Goal: Transaction & Acquisition: Purchase product/service

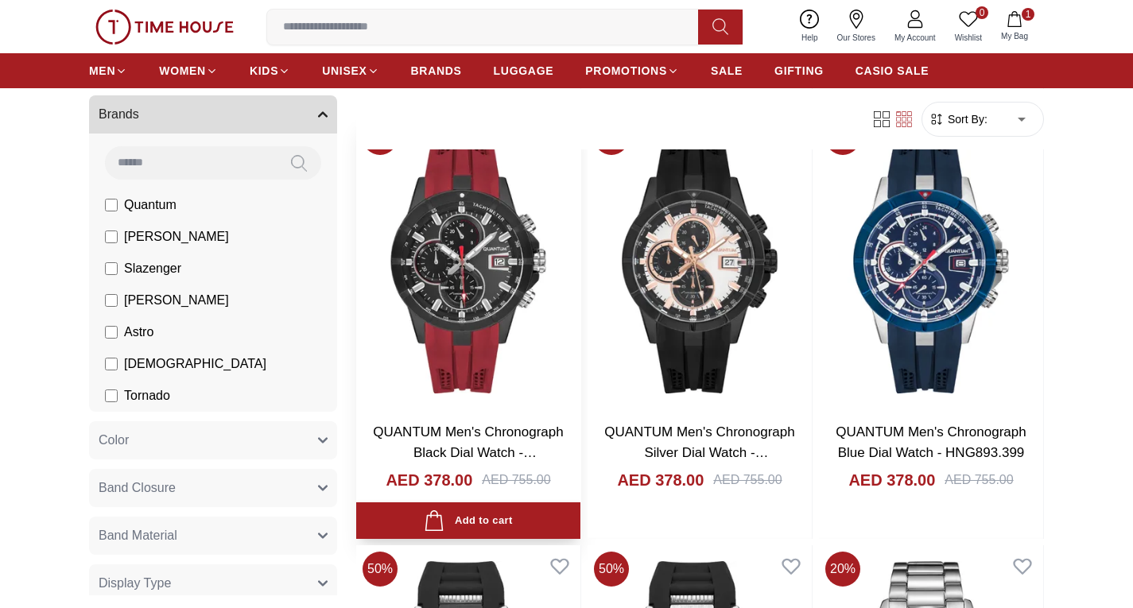
scroll to position [954, 0]
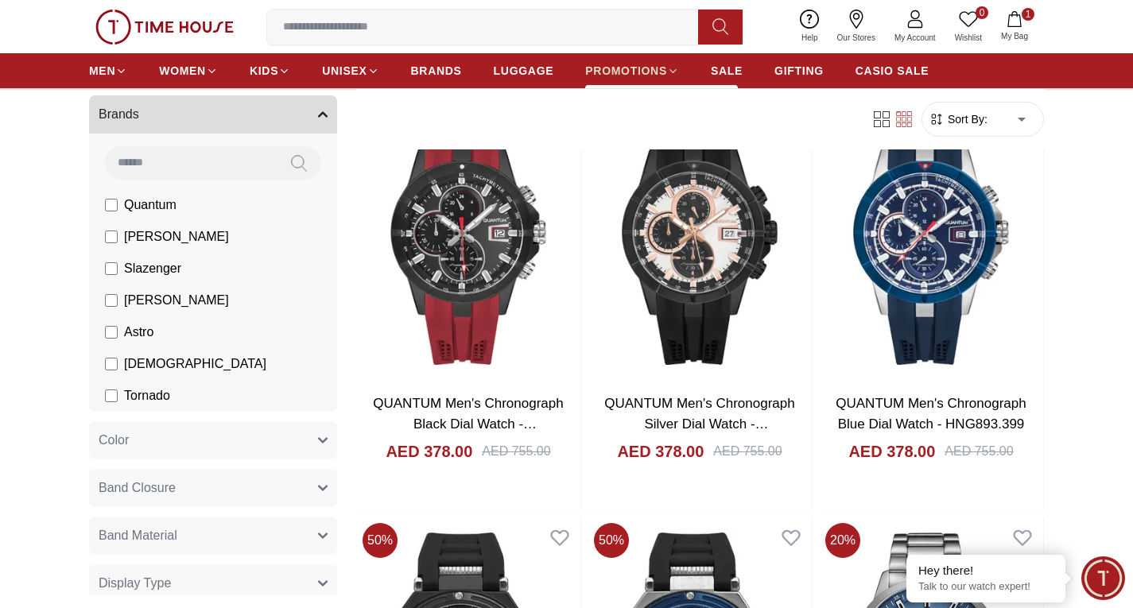
click at [654, 66] on span "PROMOTIONS" at bounding box center [626, 71] width 82 height 16
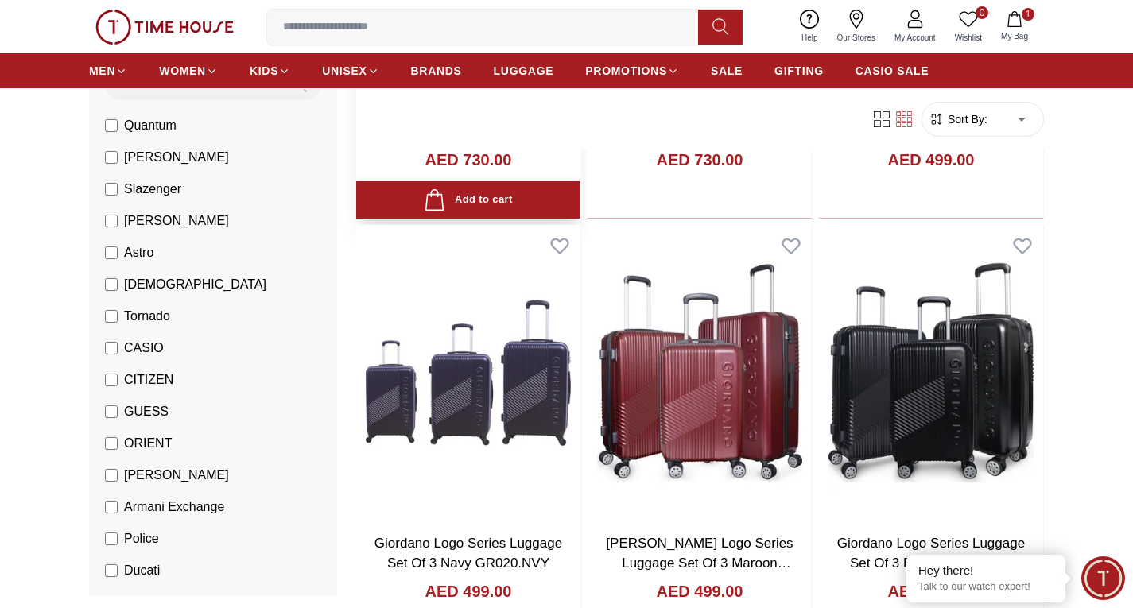
scroll to position [477, 0]
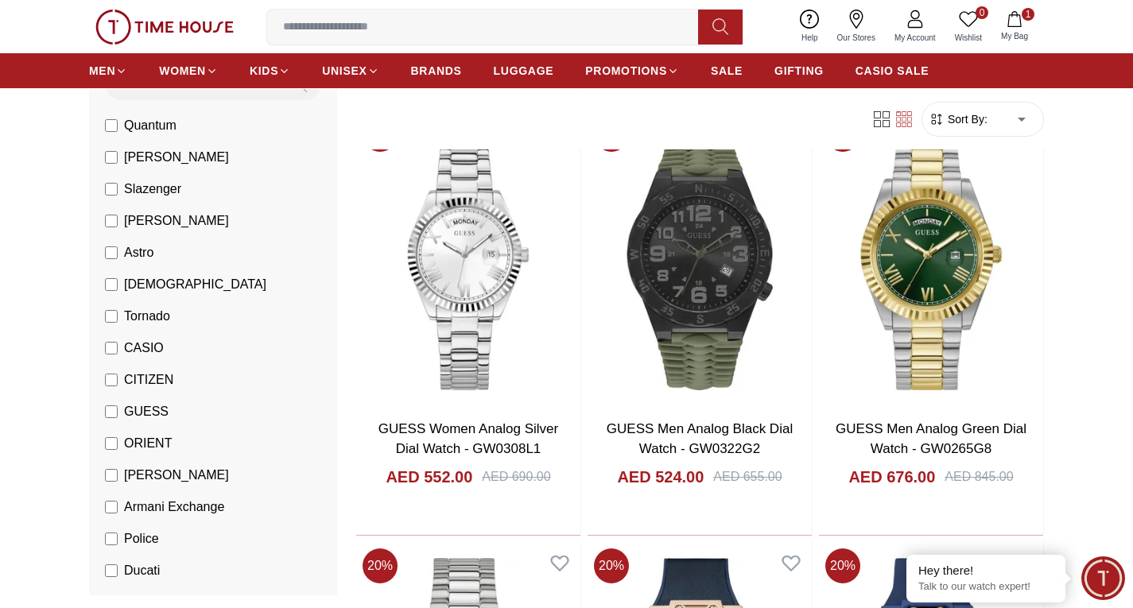
scroll to position [318, 0]
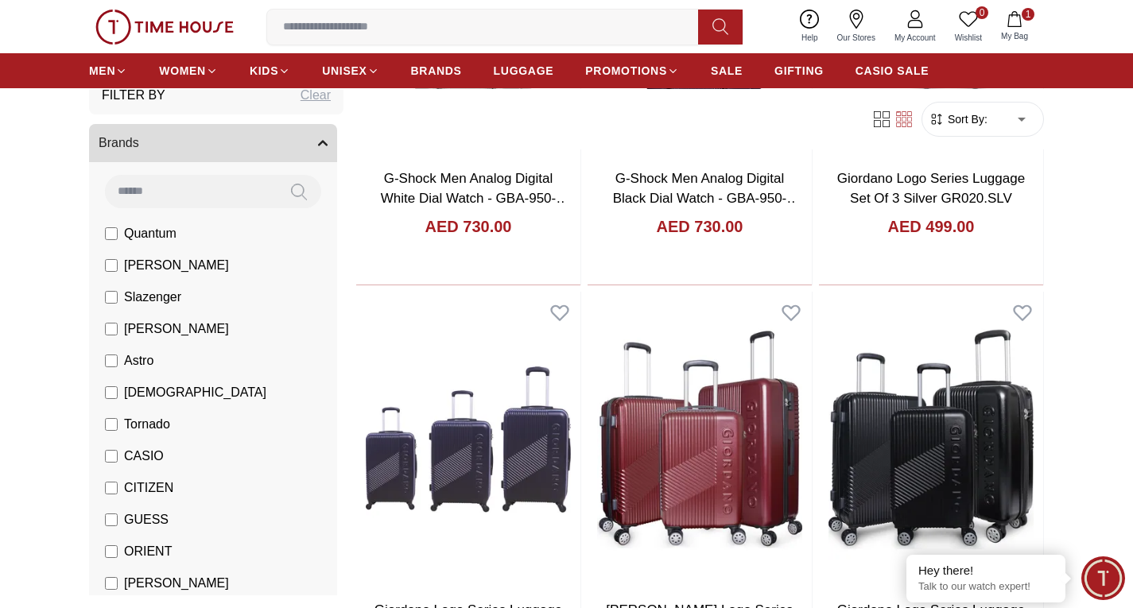
scroll to position [79, 0]
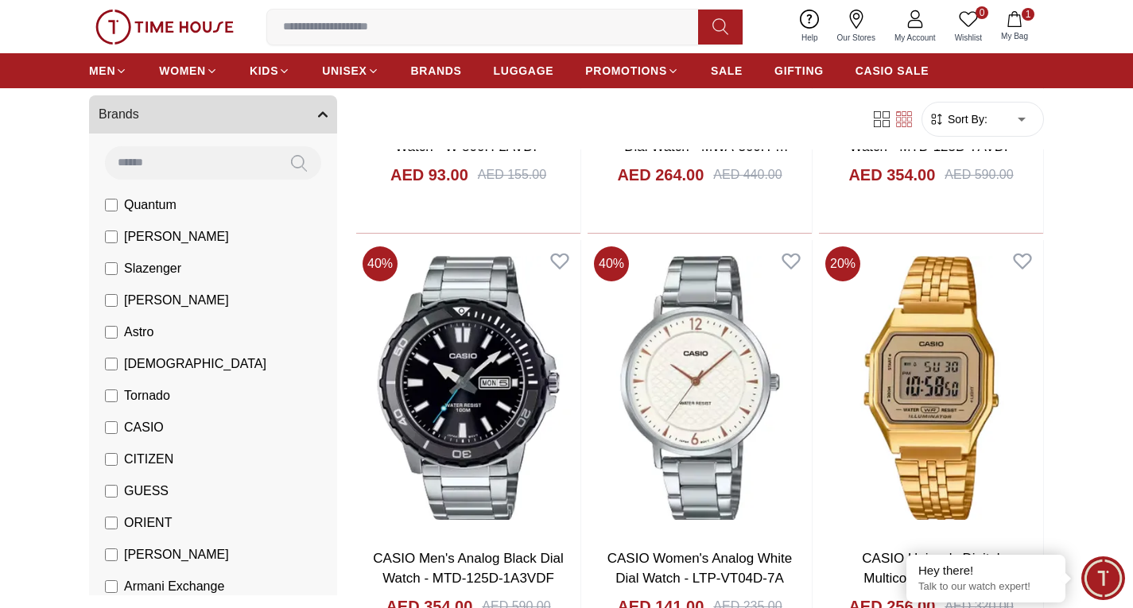
scroll to position [1828, 0]
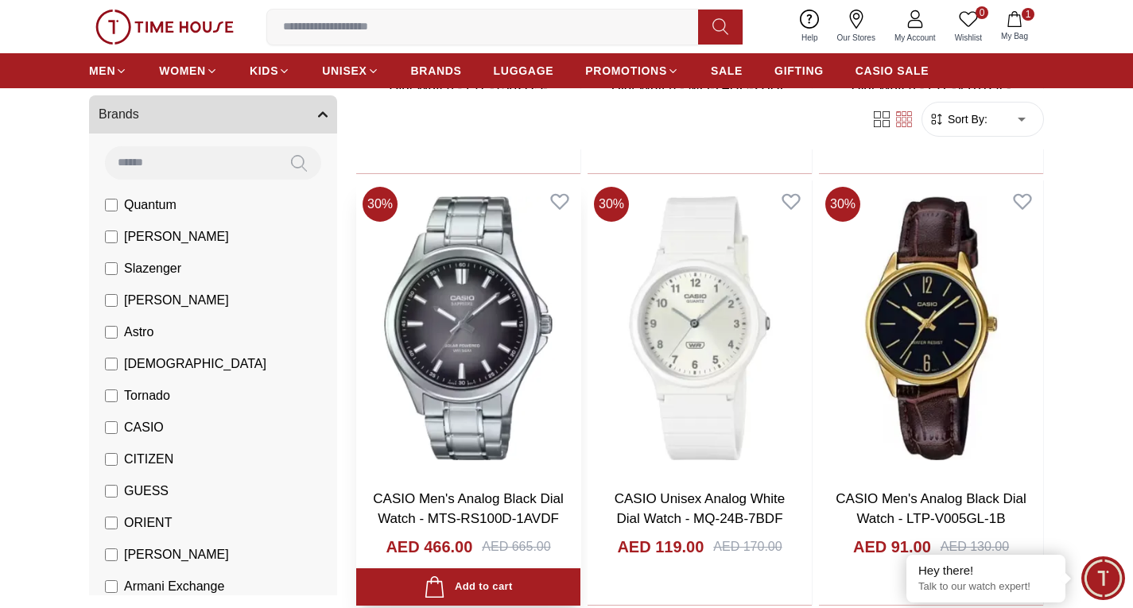
scroll to position [4054, 0]
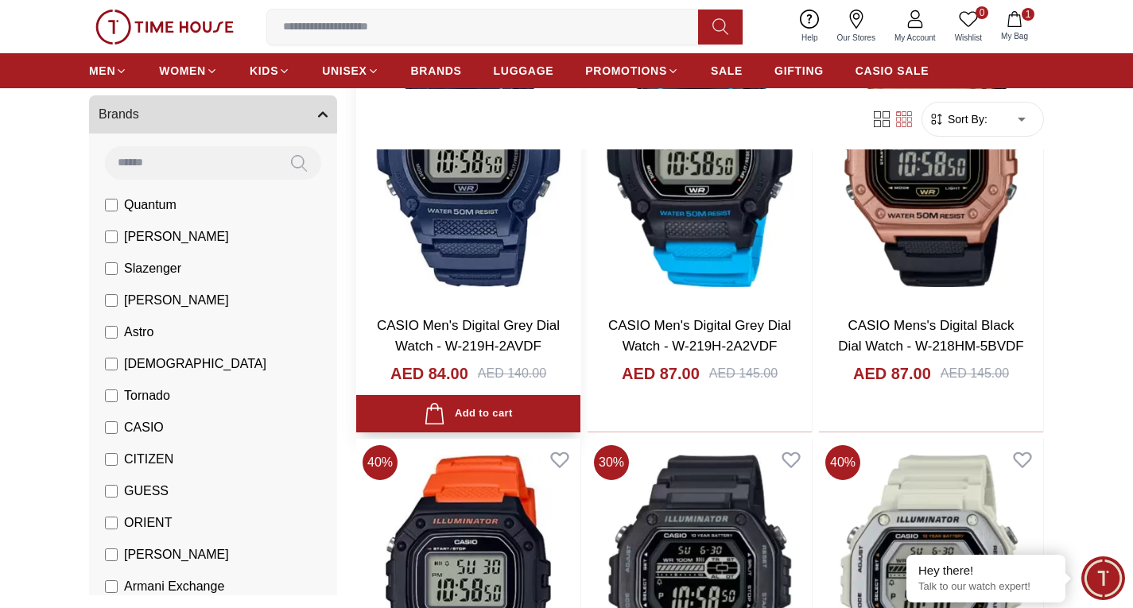
scroll to position [7949, 0]
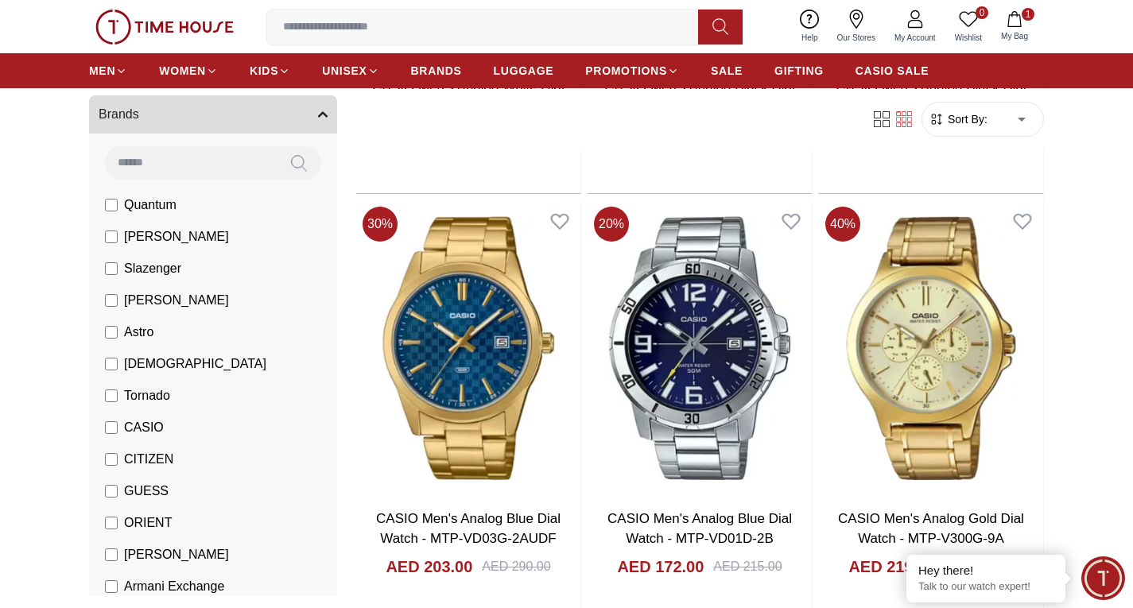
scroll to position [10413, 0]
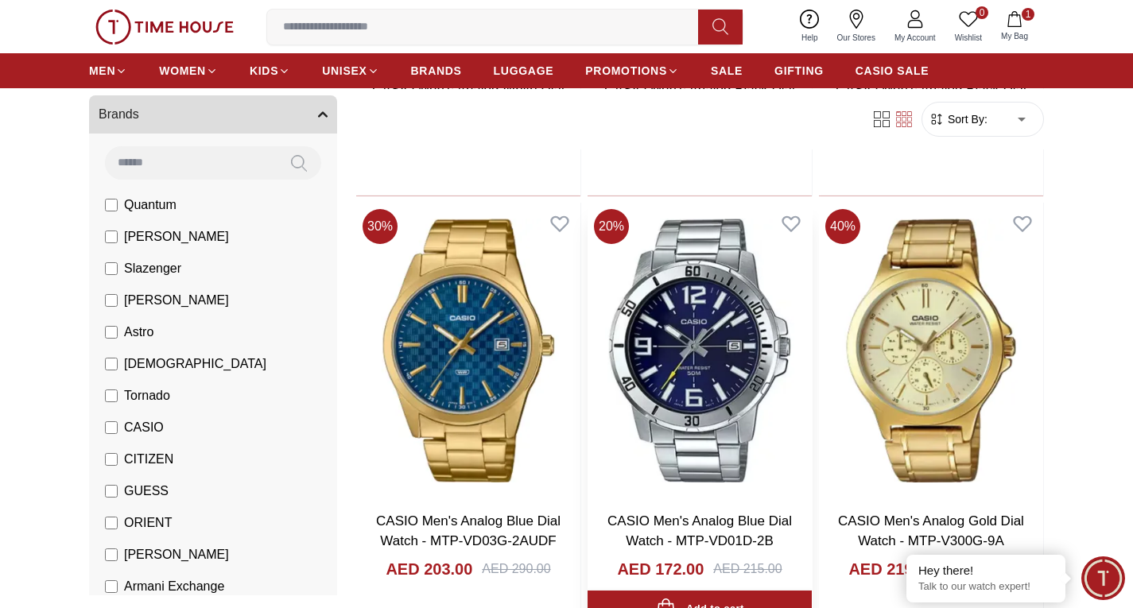
click at [718, 514] on link "CASIO Men's Analog Blue Dial Watch - MTP-VD01D-2B" at bounding box center [699, 532] width 184 height 36
